Goal: Use online tool/utility: Use online tool/utility

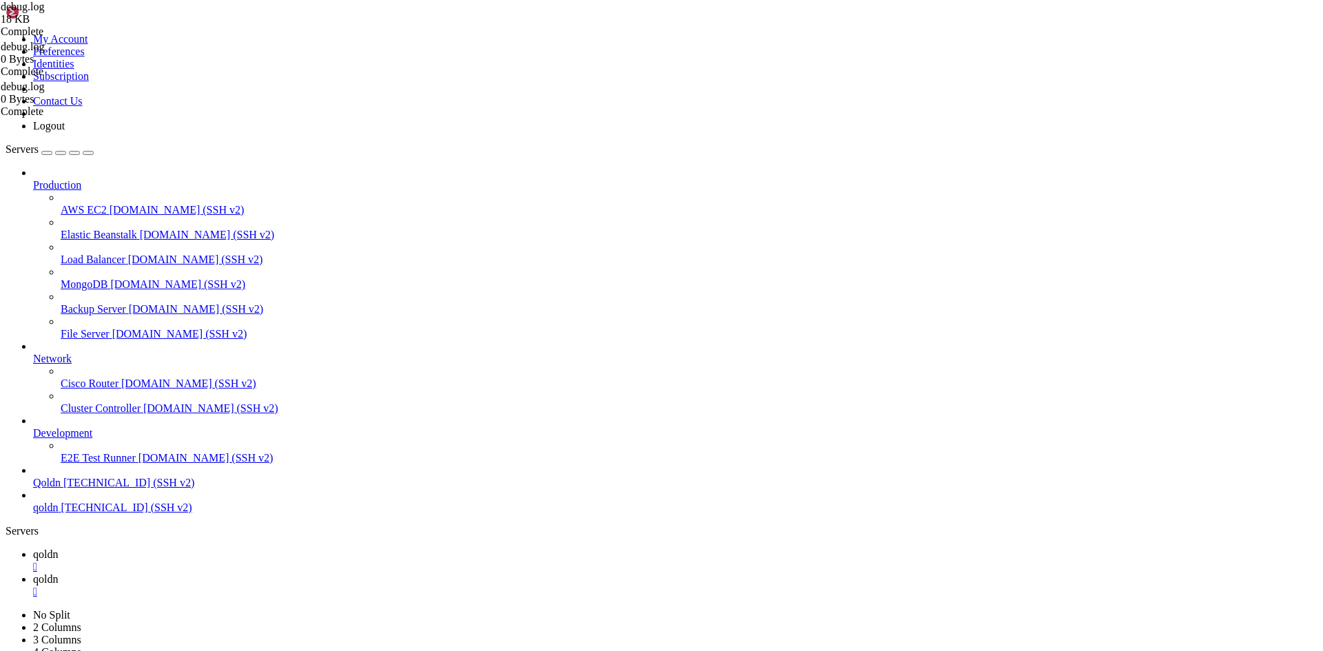
scroll to position [70, 0]
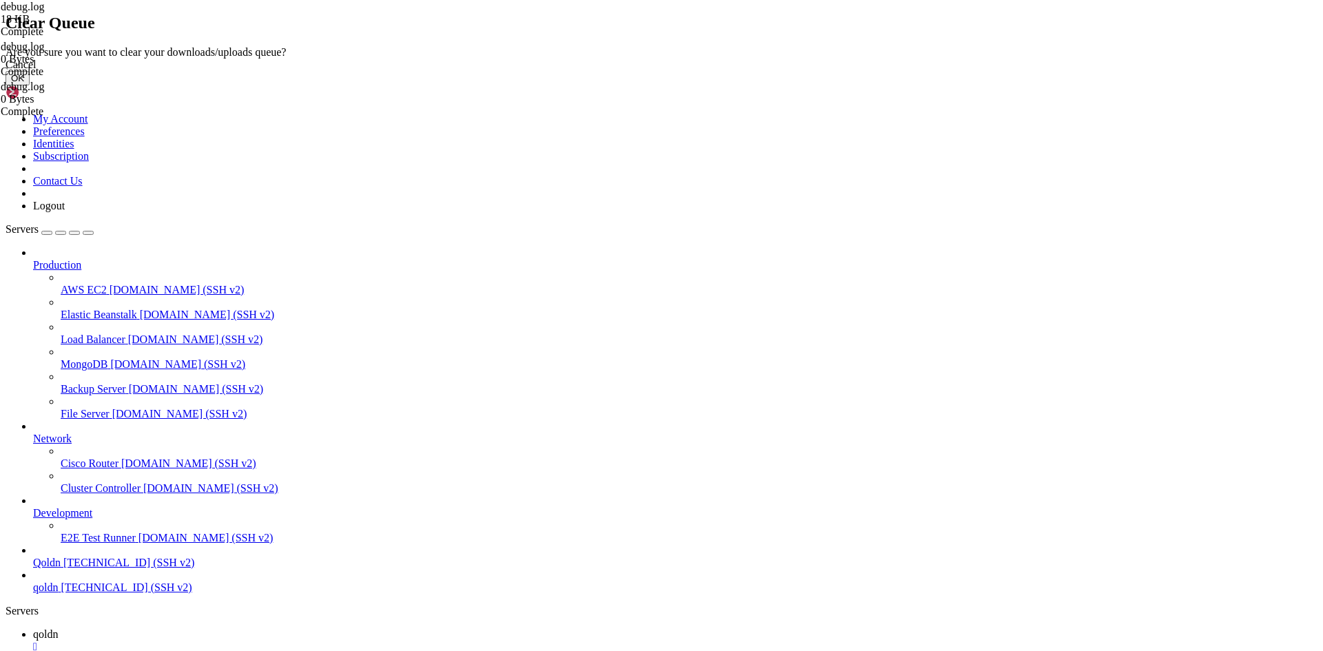
click at [30, 85] on button "OK" at bounding box center [18, 78] width 24 height 14
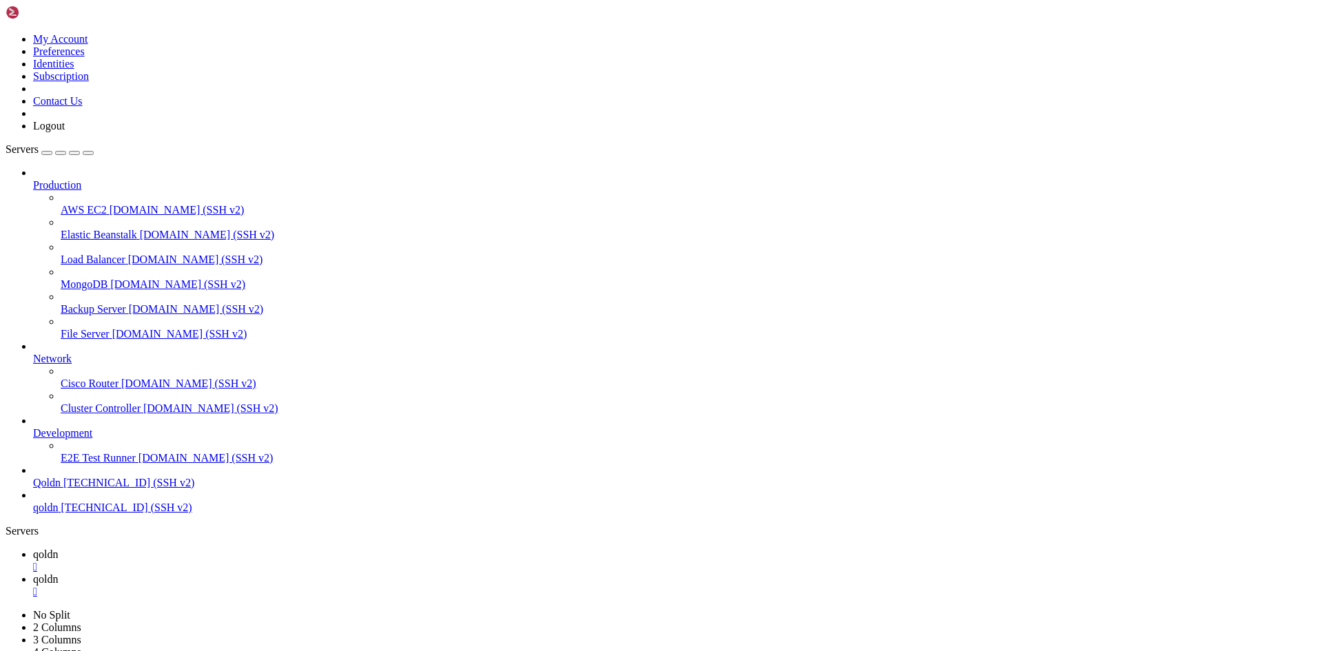
type textarea "[[DATE] 13:19:49 UTC] PHP Deprecated: str_replace(): Passing null to parameter …"
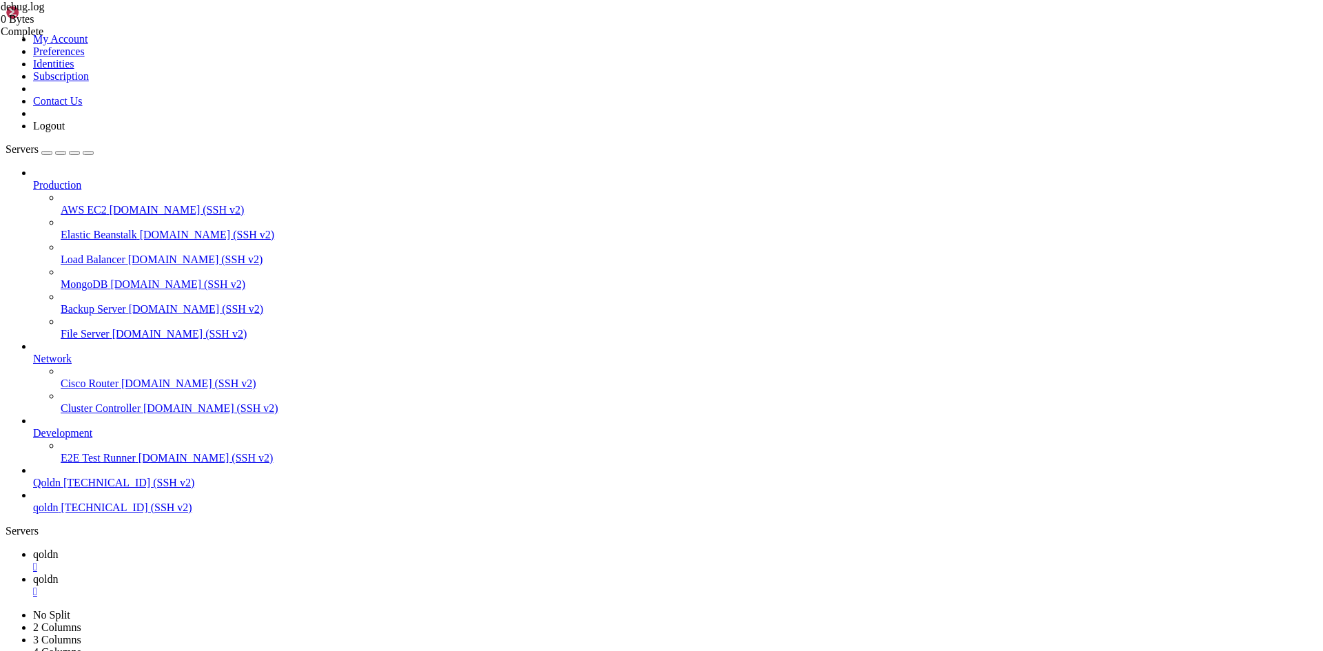
type input "/home/[DOMAIN_NAME][URL]"
